Goal: Task Accomplishment & Management: Manage account settings

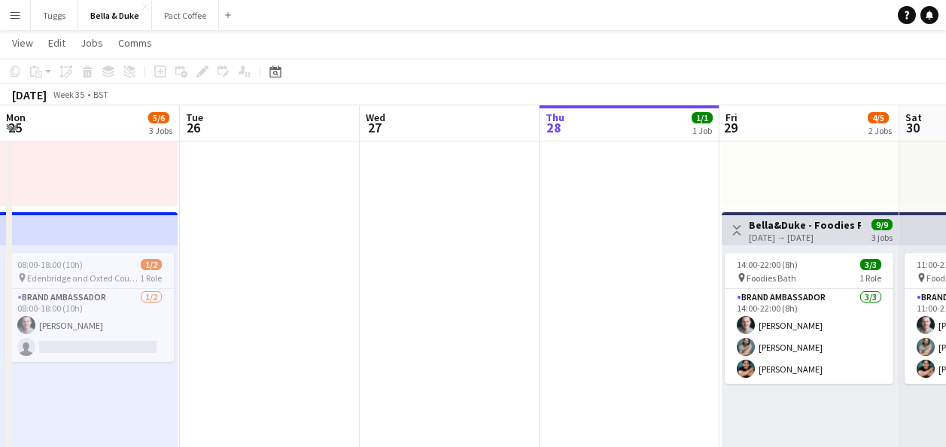
scroll to position [0, 515]
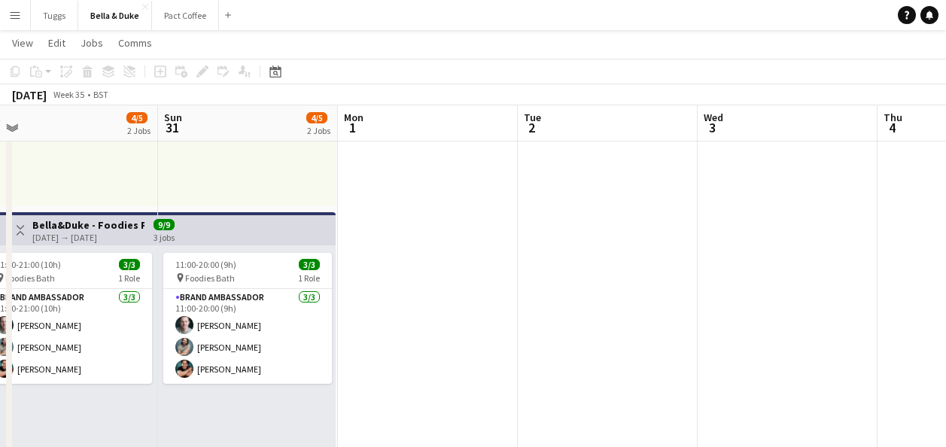
drag, startPoint x: 535, startPoint y: 171, endPoint x: 129, endPoint y: 171, distance: 405.5
click at [129, 171] on app-calendar-viewport "Wed 27 Thu 28 1/1 1 Job Fri 29 4/5 2 Jobs Sat 30 4/5 2 Jobs Sun 31 4/5 2 Jobs M…" at bounding box center [473, 412] width 946 height 1309
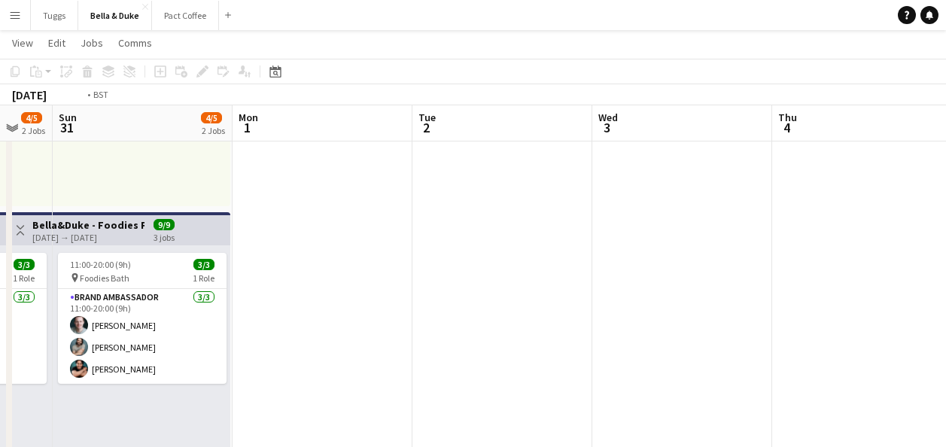
drag, startPoint x: 586, startPoint y: 182, endPoint x: 123, endPoint y: 248, distance: 467.4
click at [123, 248] on app-calendar-viewport "Wed 27 Thu 28 1/1 1 Job Fri 29 4/5 2 Jobs Sat 30 4/5 2 Jobs Sun 31 4/5 2 Jobs M…" at bounding box center [473, 412] width 946 height 1309
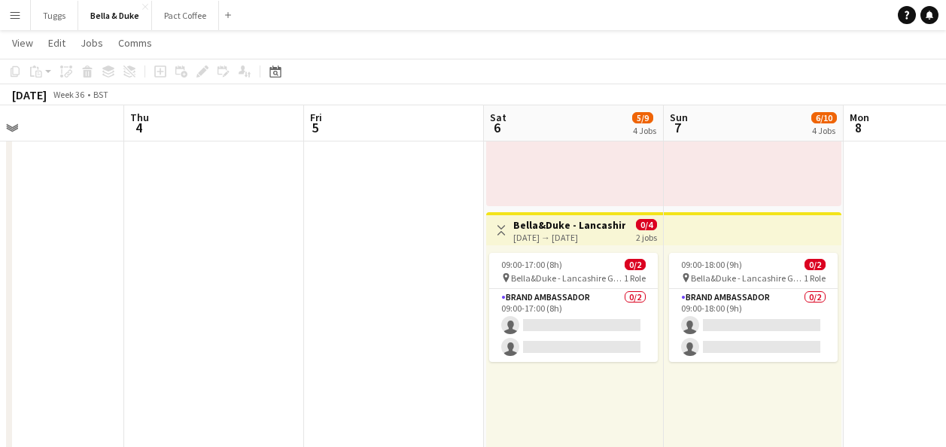
drag, startPoint x: 546, startPoint y: 246, endPoint x: 229, endPoint y: 275, distance: 318.8
click at [229, 275] on app-calendar-viewport "Sun 31 4/5 2 Jobs Mon 1 Tue 2 Wed 3 Thu 4 Fri 5 Sat 6 5/9 4 Jobs Sun 7 6/10 4 J…" at bounding box center [473, 412] width 946 height 1309
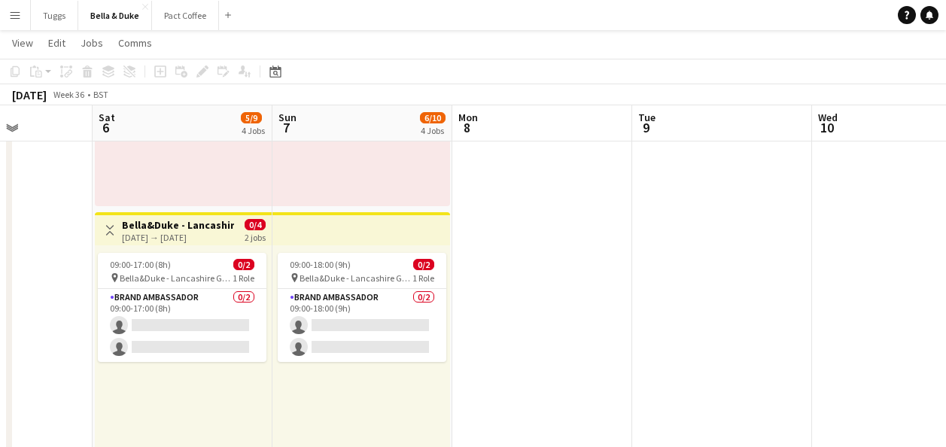
click at [265, 288] on app-calendar-viewport "Tue 2 Wed 3 Thu 4 Fri 5 Sat 6 5/9 4 Jobs Sun 7 6/10 4 Jobs Mon 8 Tue 9 Wed 10 T…" at bounding box center [473, 412] width 946 height 1309
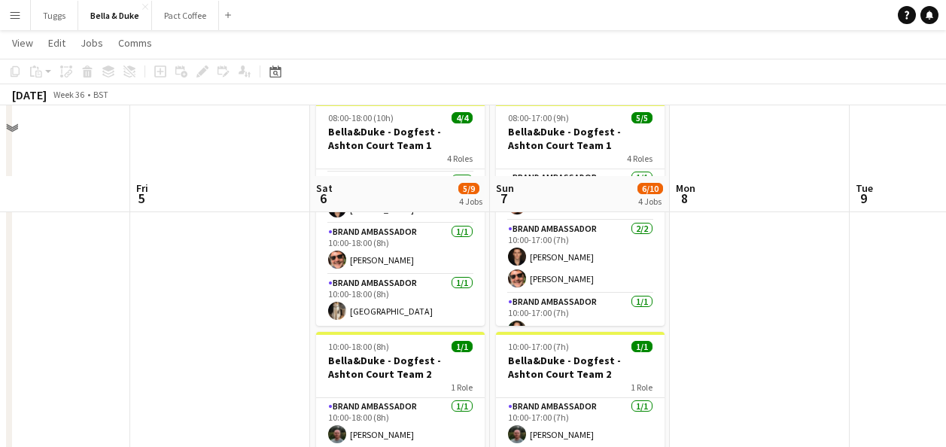
scroll to position [677, 0]
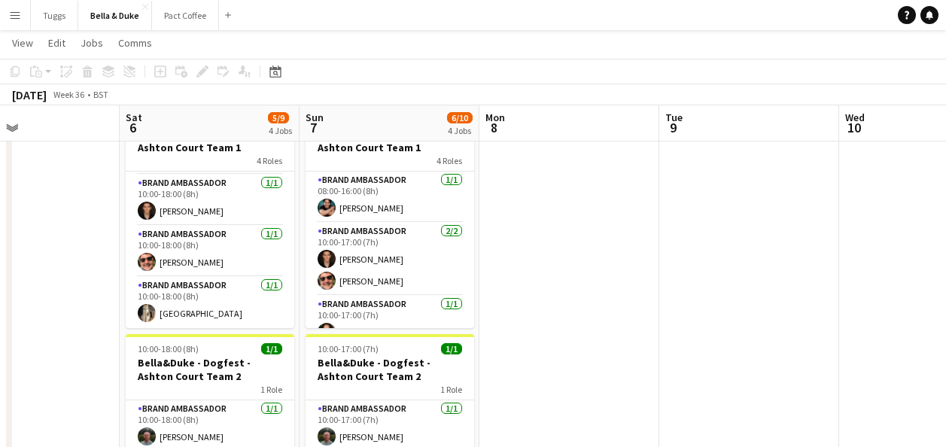
drag, startPoint x: 810, startPoint y: 253, endPoint x: 254, endPoint y: 265, distance: 556.9
click at [254, 265] on app-calendar-viewport "Tue 2 Wed 3 Thu 4 Fri 5 Sat 6 5/9 4 Jobs Sun 7 6/10 4 Jobs Mon 8 Tue 9 Wed 10 T…" at bounding box center [473, 36] width 946 height 1309
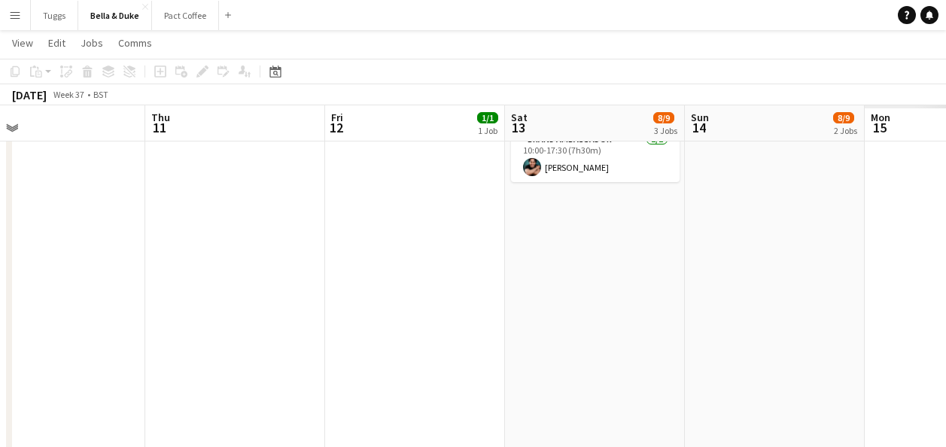
drag, startPoint x: 691, startPoint y: 238, endPoint x: 166, endPoint y: 254, distance: 524.6
click at [166, 254] on app-calendar-viewport "Sat 6 5/9 4 Jobs Sun 7 6/10 4 Jobs Mon 8 Tue 9 Wed 10 Thu 11 Fri 12 1/1 1 Job S…" at bounding box center [473, 36] width 946 height 1309
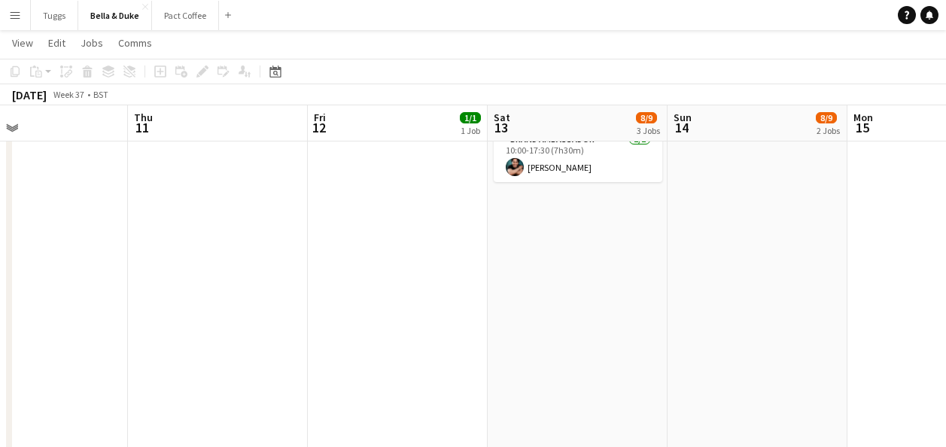
scroll to position [0, 521]
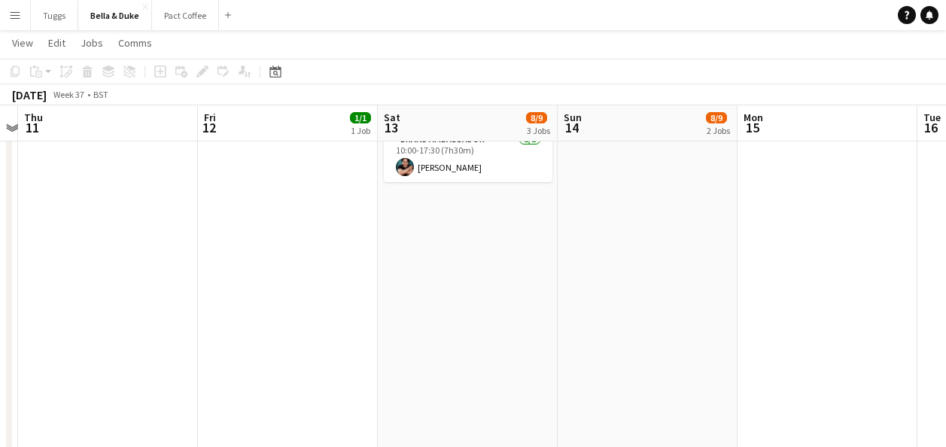
click at [460, 276] on app-calendar-viewport "Mon 8 Tue 9 Wed 10 Thu 11 Fri 12 1/1 1 Job Sat 13 8/9 3 Jobs Sun 14 8/9 2 Jobs …" at bounding box center [473, 36] width 946 height 1309
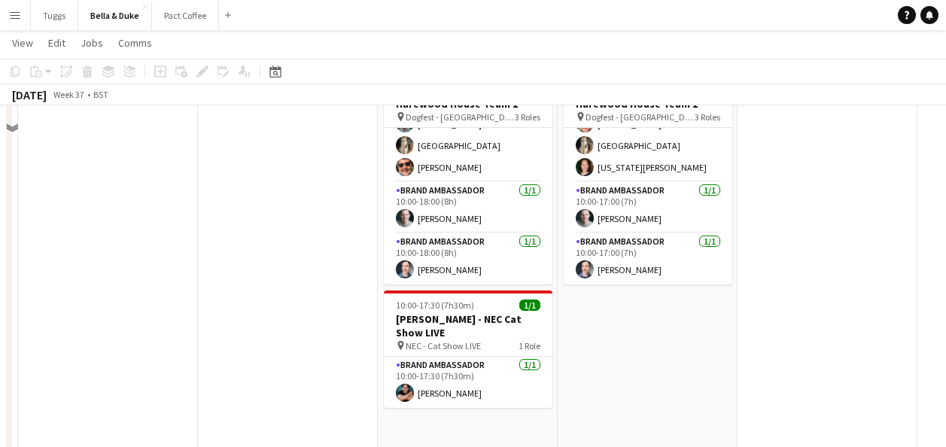
scroll to position [376, 0]
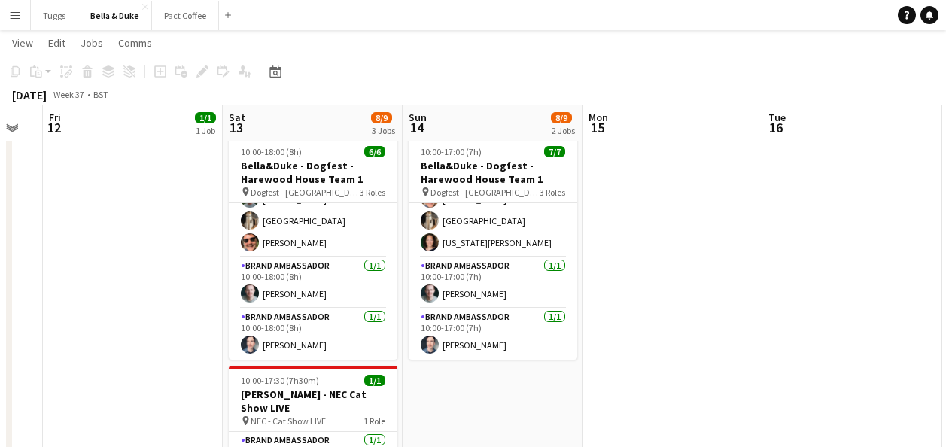
drag, startPoint x: 263, startPoint y: 291, endPoint x: 93, endPoint y: 291, distance: 169.3
click at [93, 291] on app-calendar-viewport "Mon 8 Tue 9 Wed 10 Thu 11 Fri 12 1/1 1 Job Sat 13 8/9 3 Jobs Sun 14 8/9 2 Jobs …" at bounding box center [473, 337] width 946 height 1309
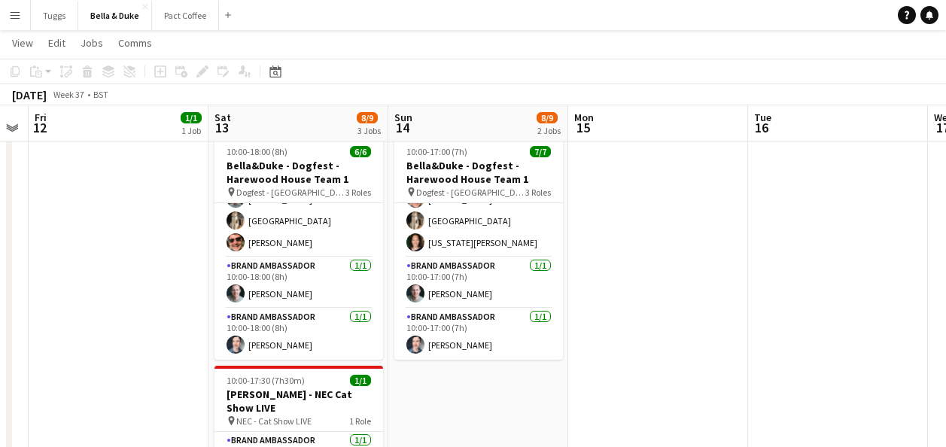
drag, startPoint x: 745, startPoint y: 259, endPoint x: 336, endPoint y: 293, distance: 410.7
click at [324, 299] on app-calendar-viewport "Mon 8 Tue 9 Wed 10 Thu 11 Fri 12 1/1 1 Job Sat 13 8/9 3 Jobs Sun 14 8/9 2 Jobs …" at bounding box center [473, 337] width 946 height 1309
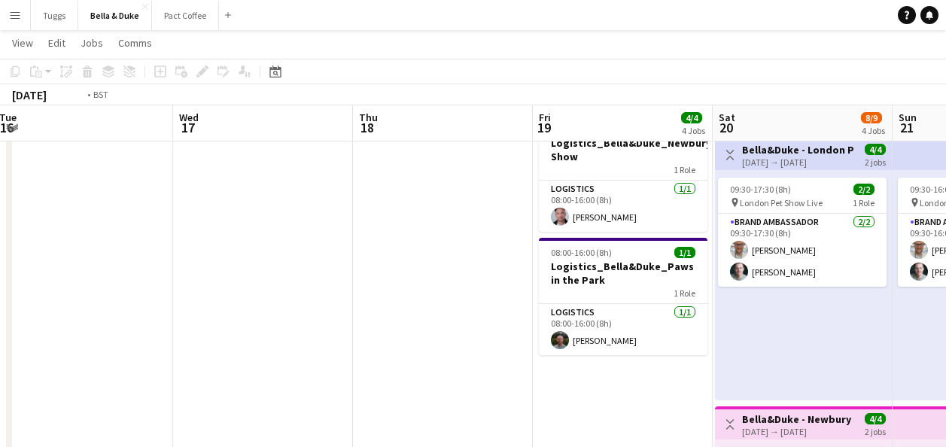
drag, startPoint x: 740, startPoint y: 289, endPoint x: 384, endPoint y: 323, distance: 357.5
click at [384, 323] on app-calendar-viewport "Fri 12 1/1 1 Job Sat 13 8/9 3 Jobs Sun 14 8/9 2 Jobs Mon 15 Tue 16 Wed 17 Thu 1…" at bounding box center [473, 418] width 946 height 1470
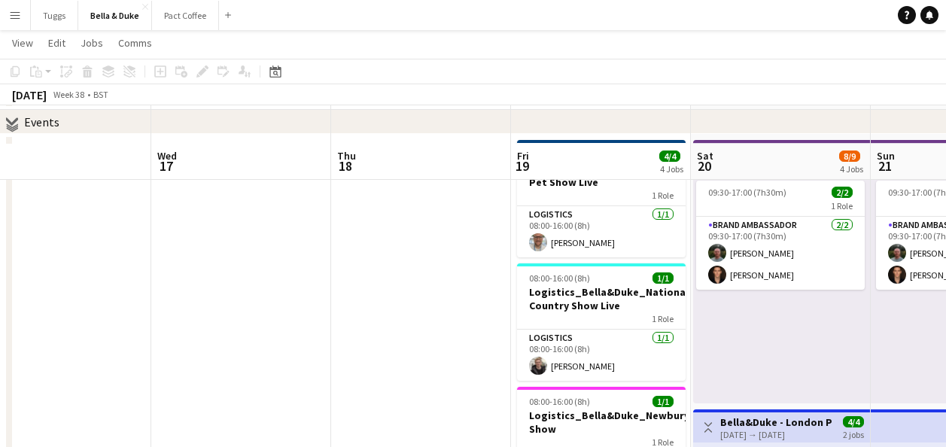
scroll to position [0, 0]
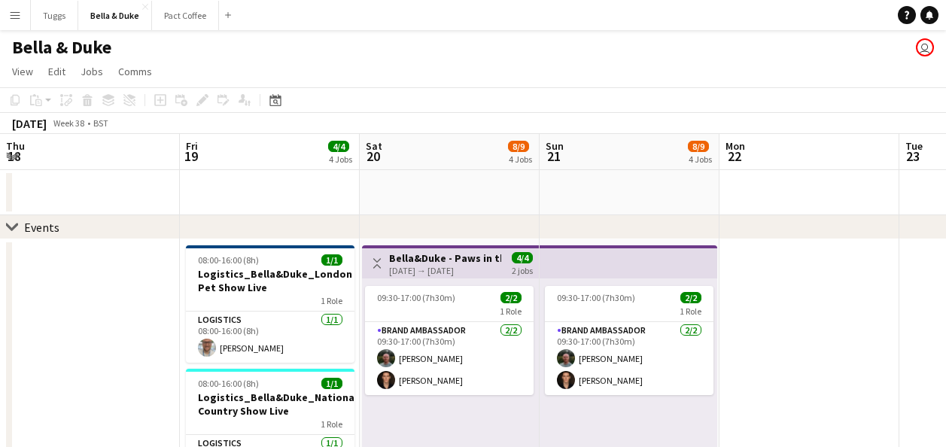
drag, startPoint x: 388, startPoint y: 353, endPoint x: 62, endPoint y: 359, distance: 326.6
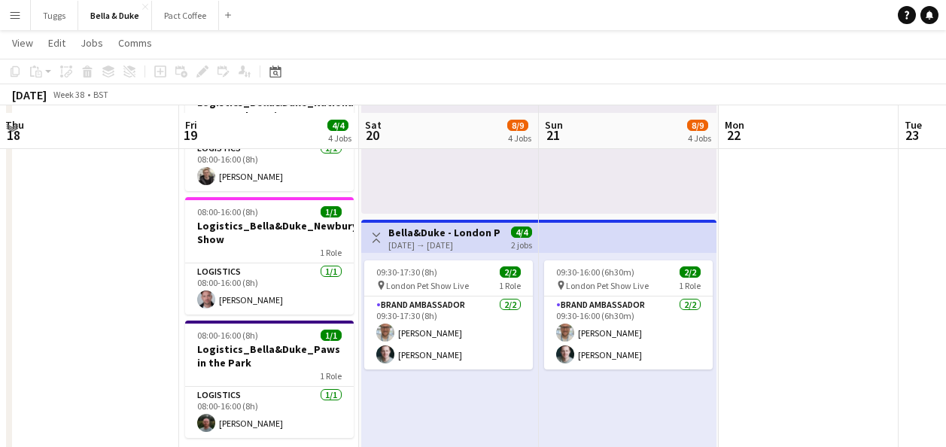
scroll to position [301, 0]
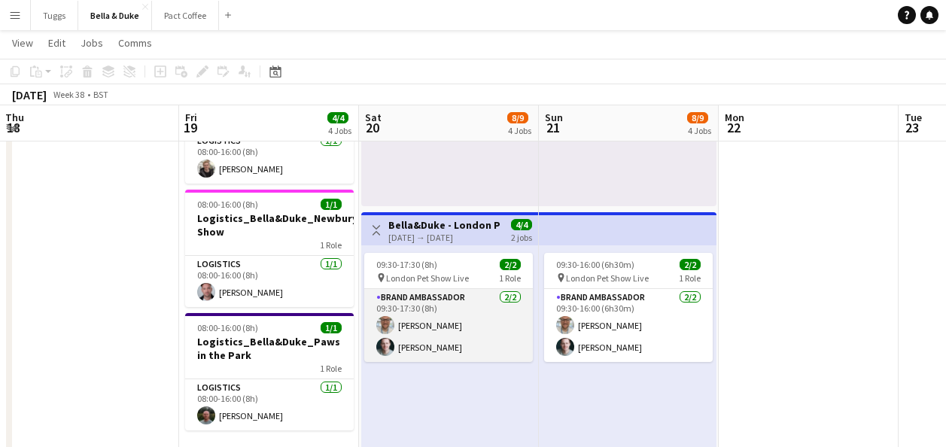
click at [471, 326] on app-card-role "Brand Ambassador [DATE] 09:30-17:30 (8h) [PERSON_NAME] [PERSON_NAME]" at bounding box center [448, 325] width 169 height 73
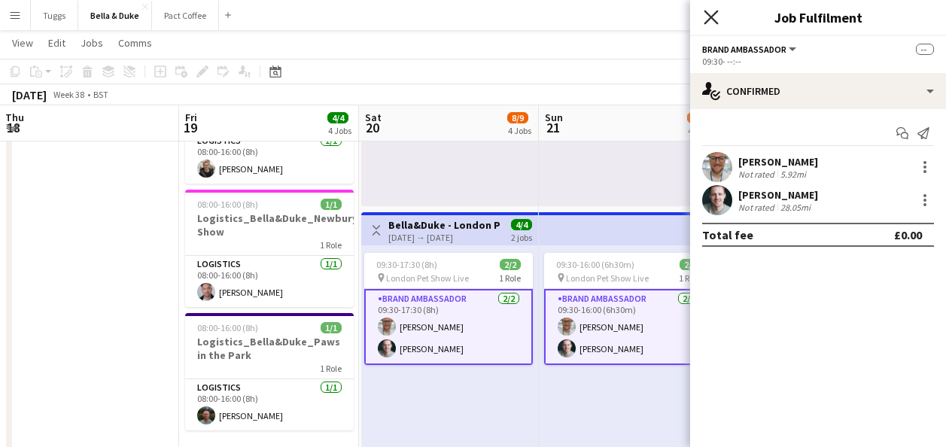
click at [714, 16] on icon "Close pop-in" at bounding box center [710, 17] width 14 height 14
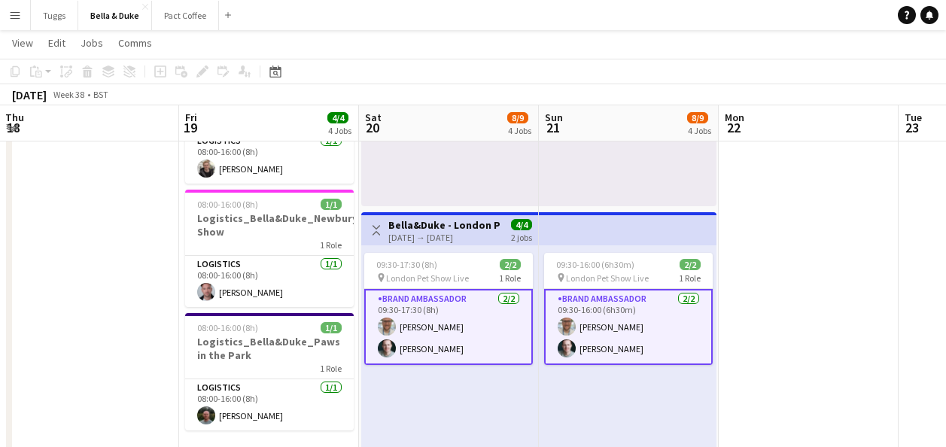
click at [450, 233] on div "[DATE] → [DATE]" at bounding box center [444, 237] width 112 height 11
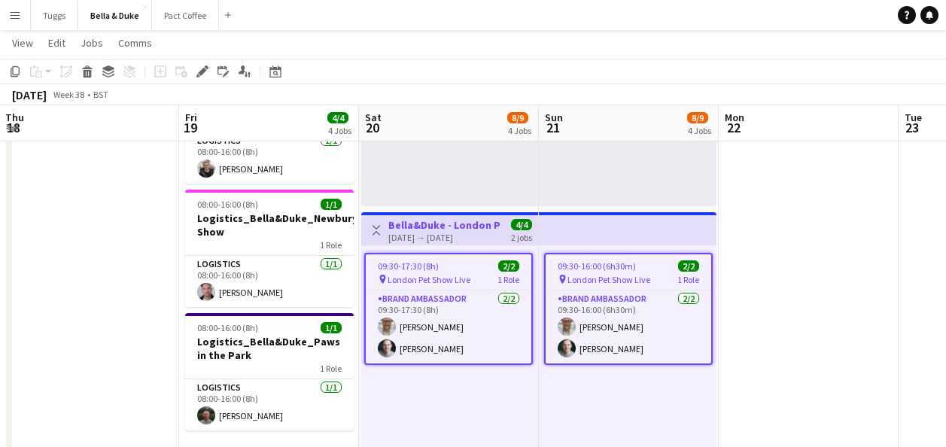
click at [453, 186] on div "09:30-17:00 (7h30m) 2/2 1 Role Brand Ambassador [DATE] 09:30-17:00 (7h30m) [PER…" at bounding box center [449, 91] width 177 height 230
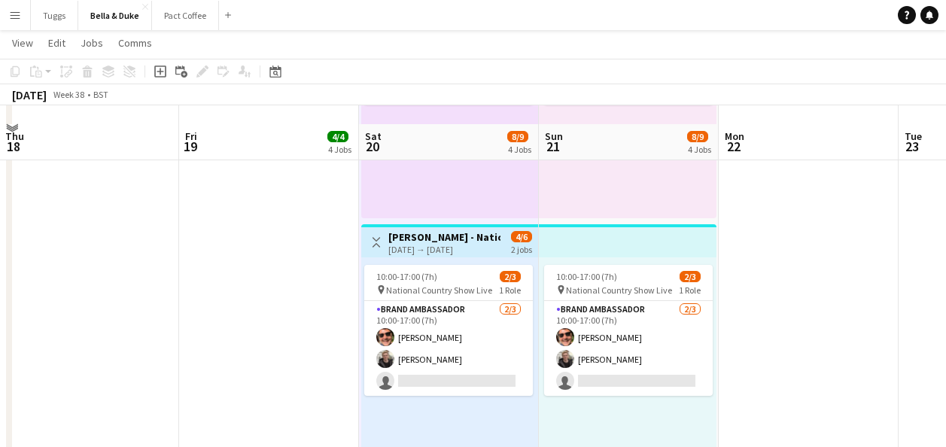
scroll to position [903, 0]
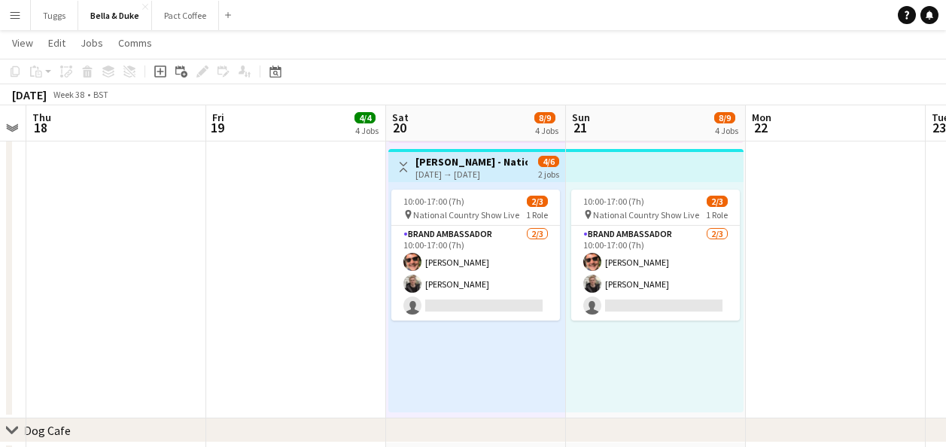
drag, startPoint x: 785, startPoint y: 235, endPoint x: 381, endPoint y: 257, distance: 405.3
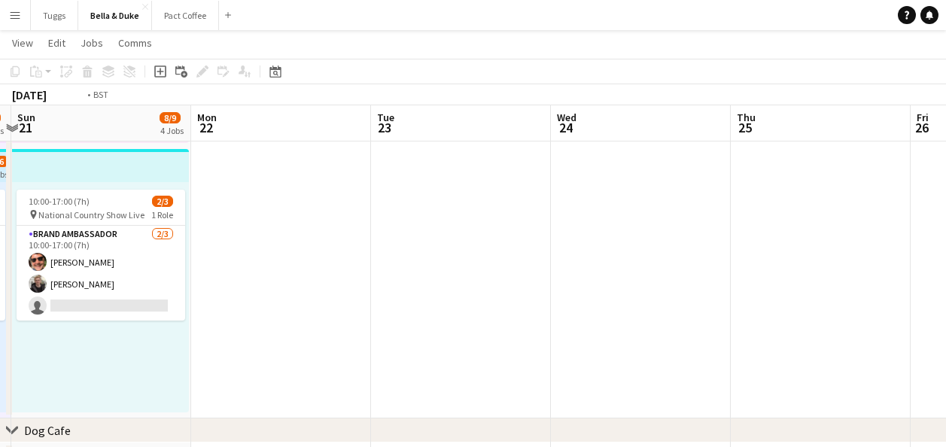
drag, startPoint x: 728, startPoint y: 271, endPoint x: 242, endPoint y: 271, distance: 486.8
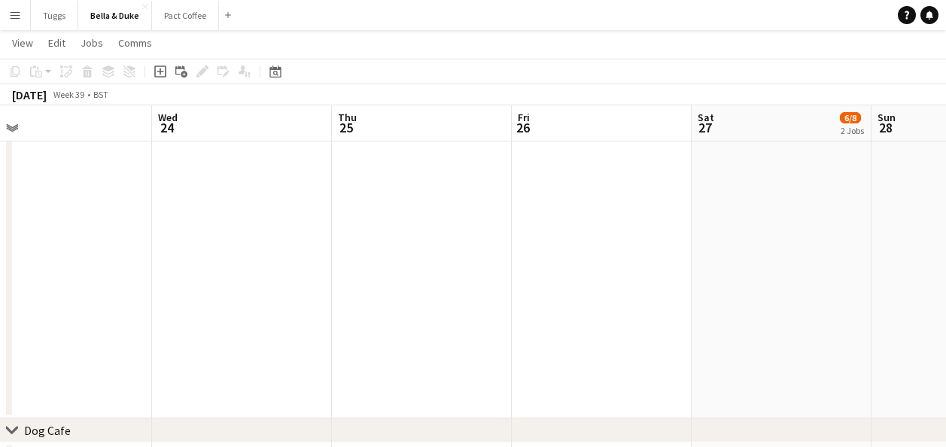
drag, startPoint x: 610, startPoint y: 260, endPoint x: 211, endPoint y: 289, distance: 399.8
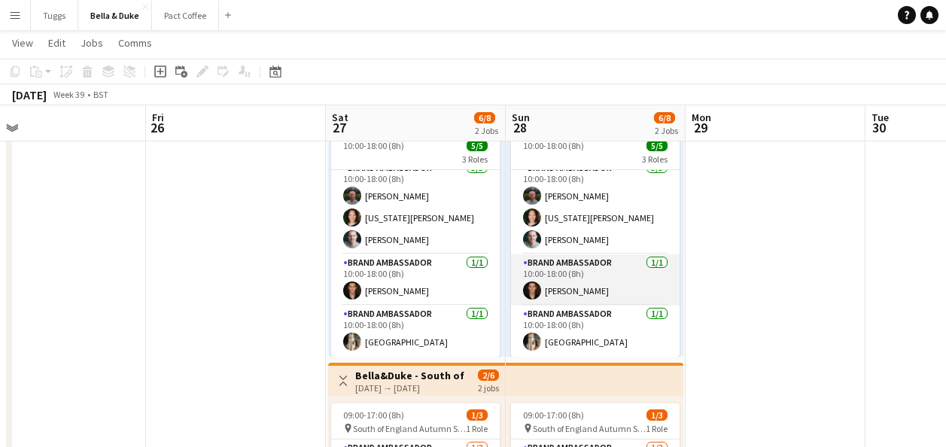
scroll to position [0, 0]
